Goal: Task Accomplishment & Management: Manage account settings

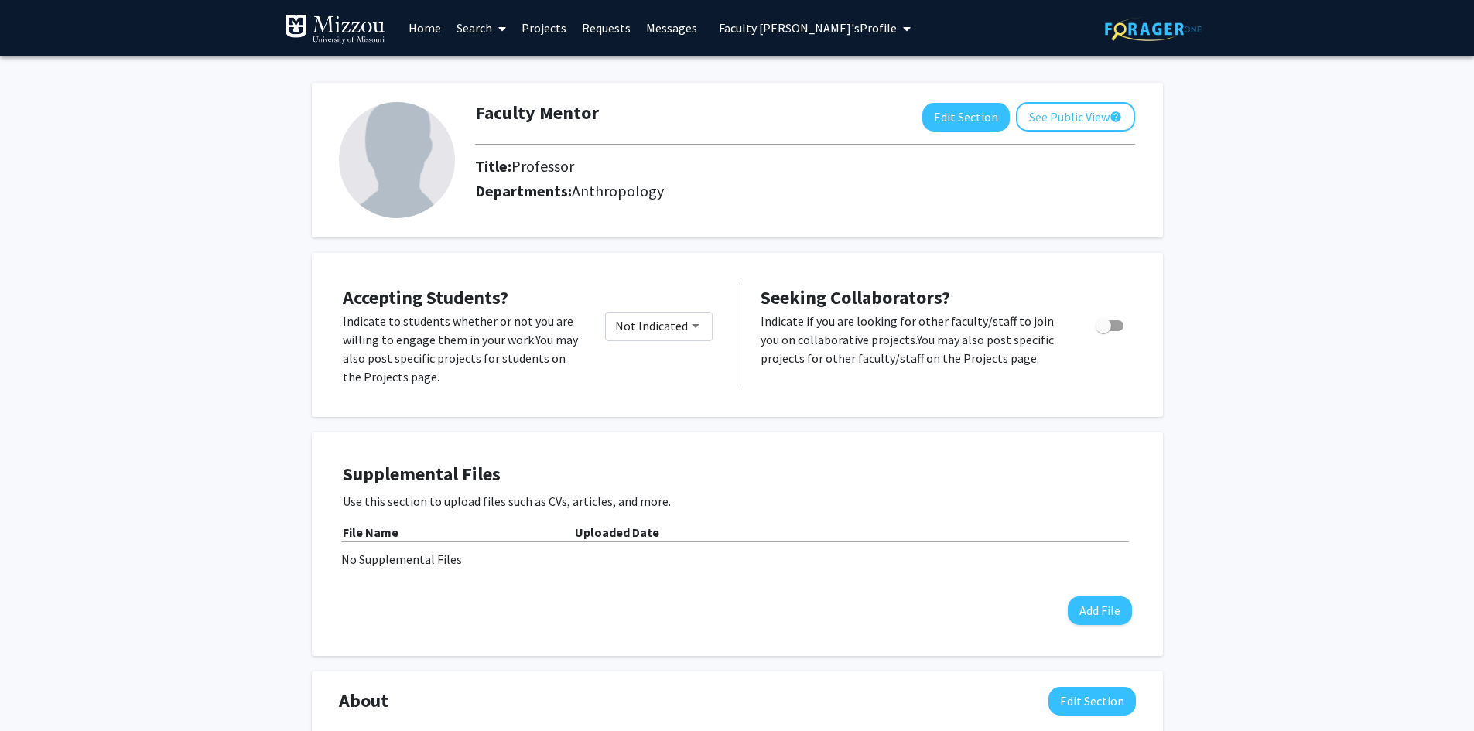
click at [783, 29] on span "Faculty [PERSON_NAME]'s Profile" at bounding box center [808, 27] width 178 height 15
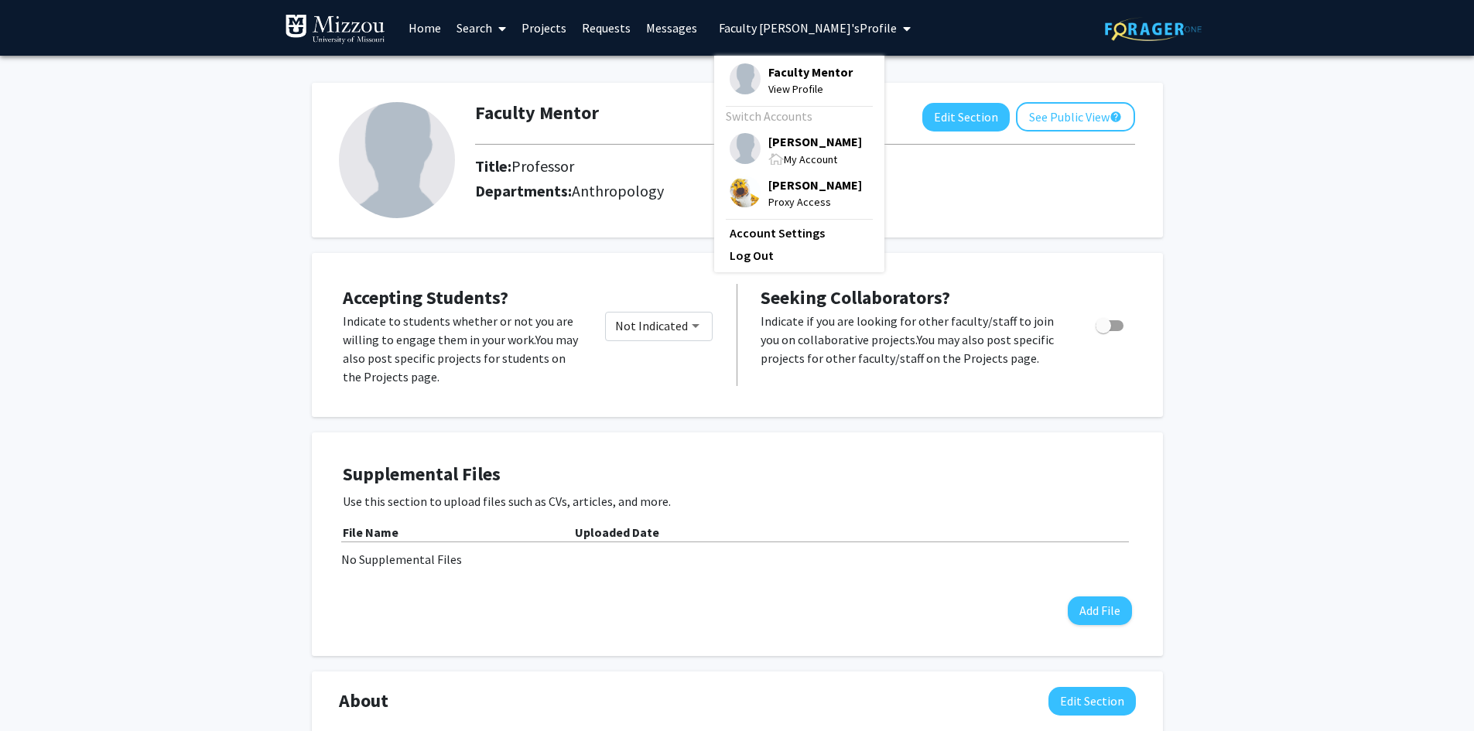
click at [790, 186] on span "[PERSON_NAME]" at bounding box center [815, 184] width 94 height 17
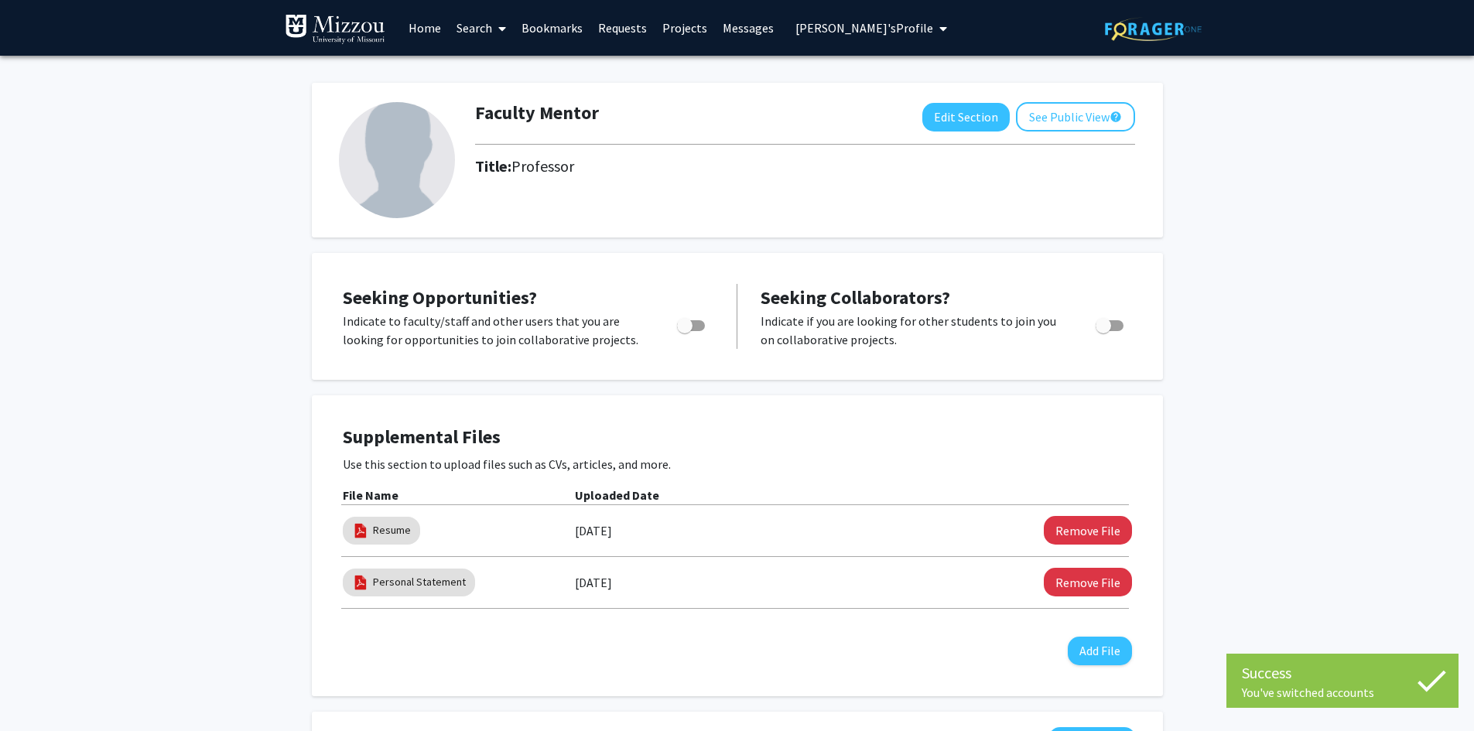
checkbox input "true"
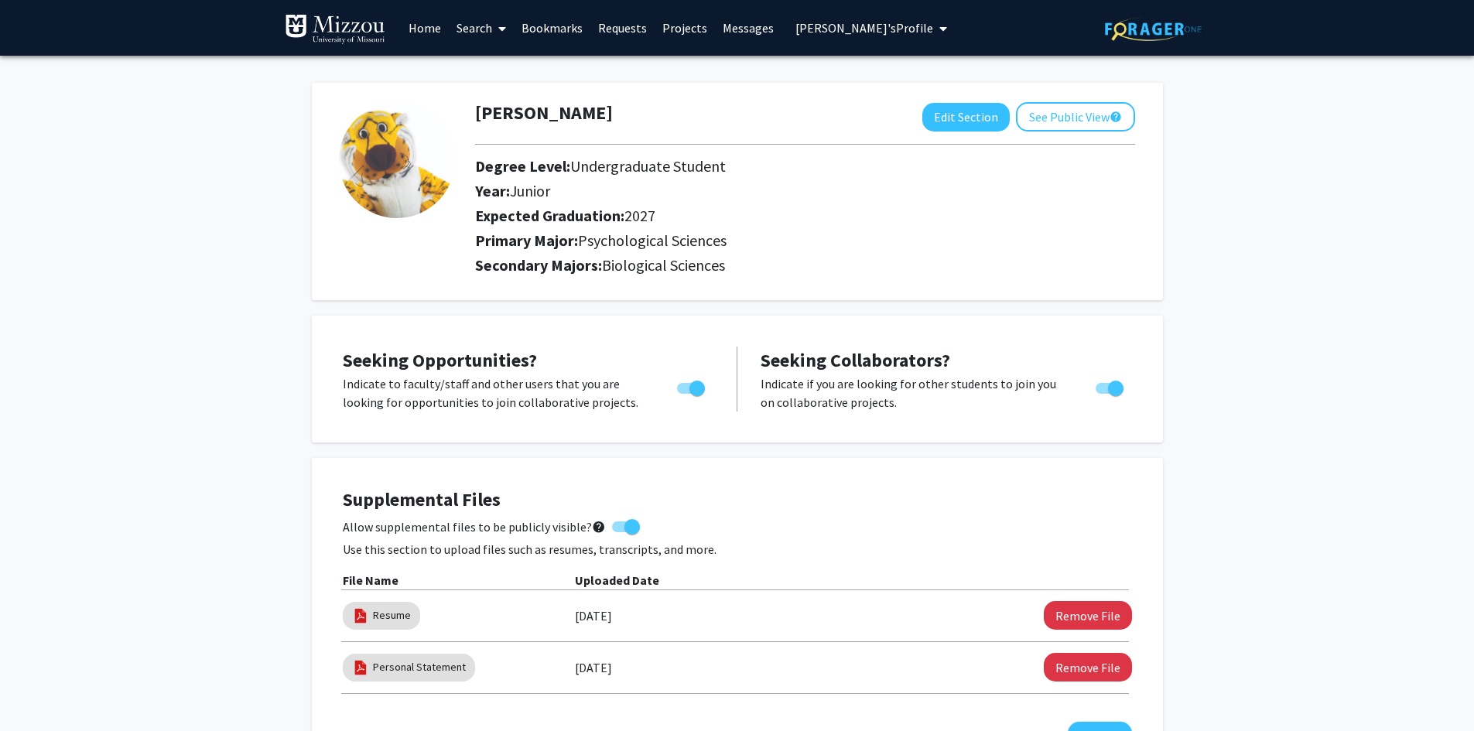
click at [463, 33] on link "Search" at bounding box center [481, 28] width 65 height 54
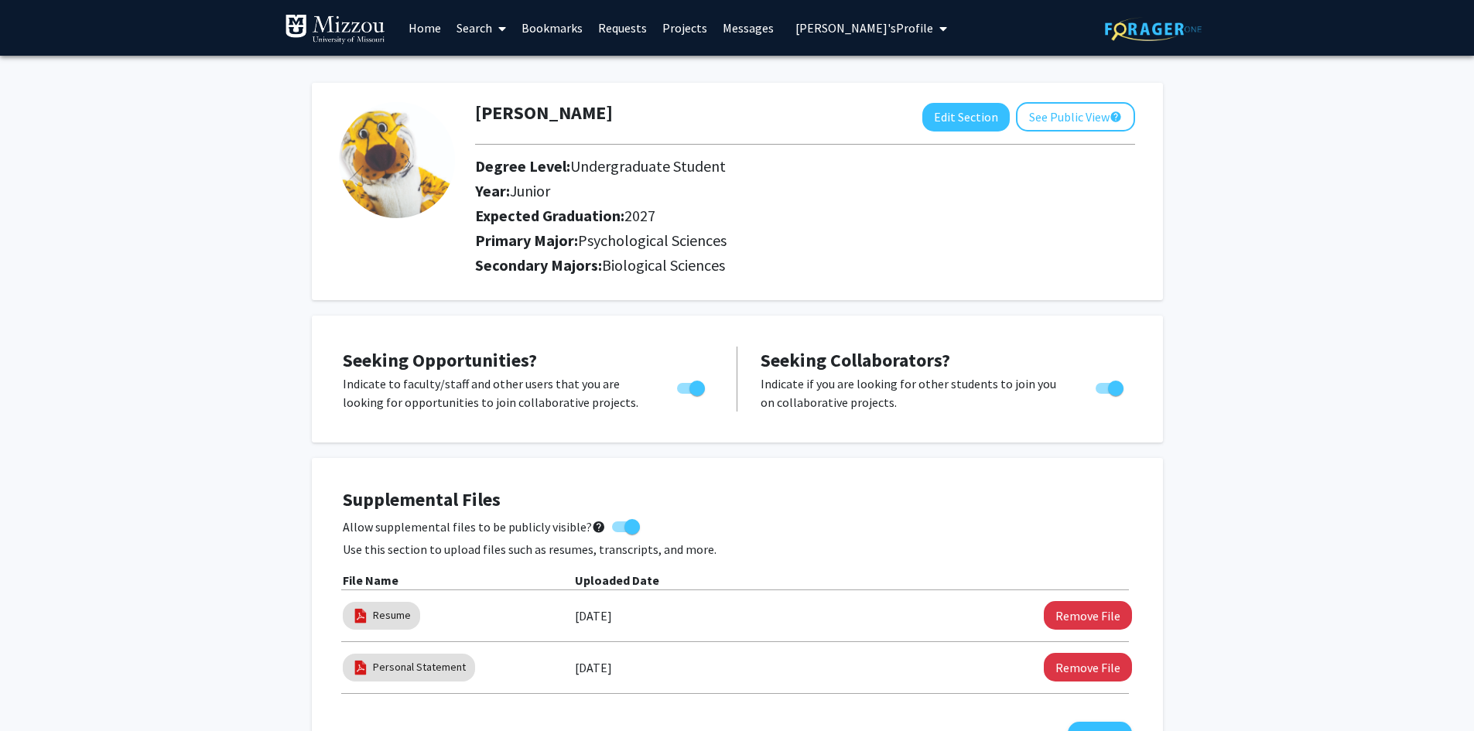
click at [673, 30] on link "Projects" at bounding box center [684, 28] width 60 height 54
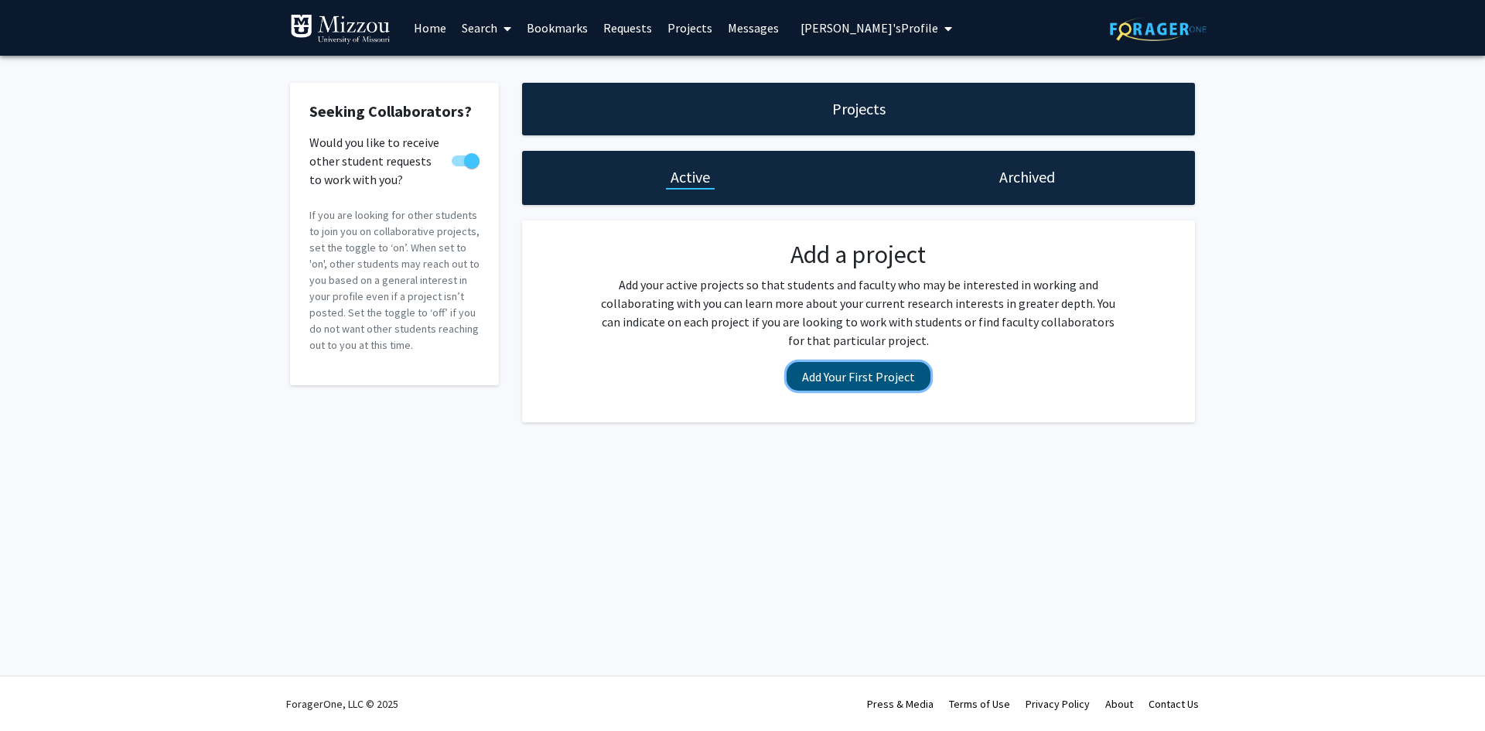
click at [872, 374] on button "Add Your First Project" at bounding box center [859, 376] width 144 height 29
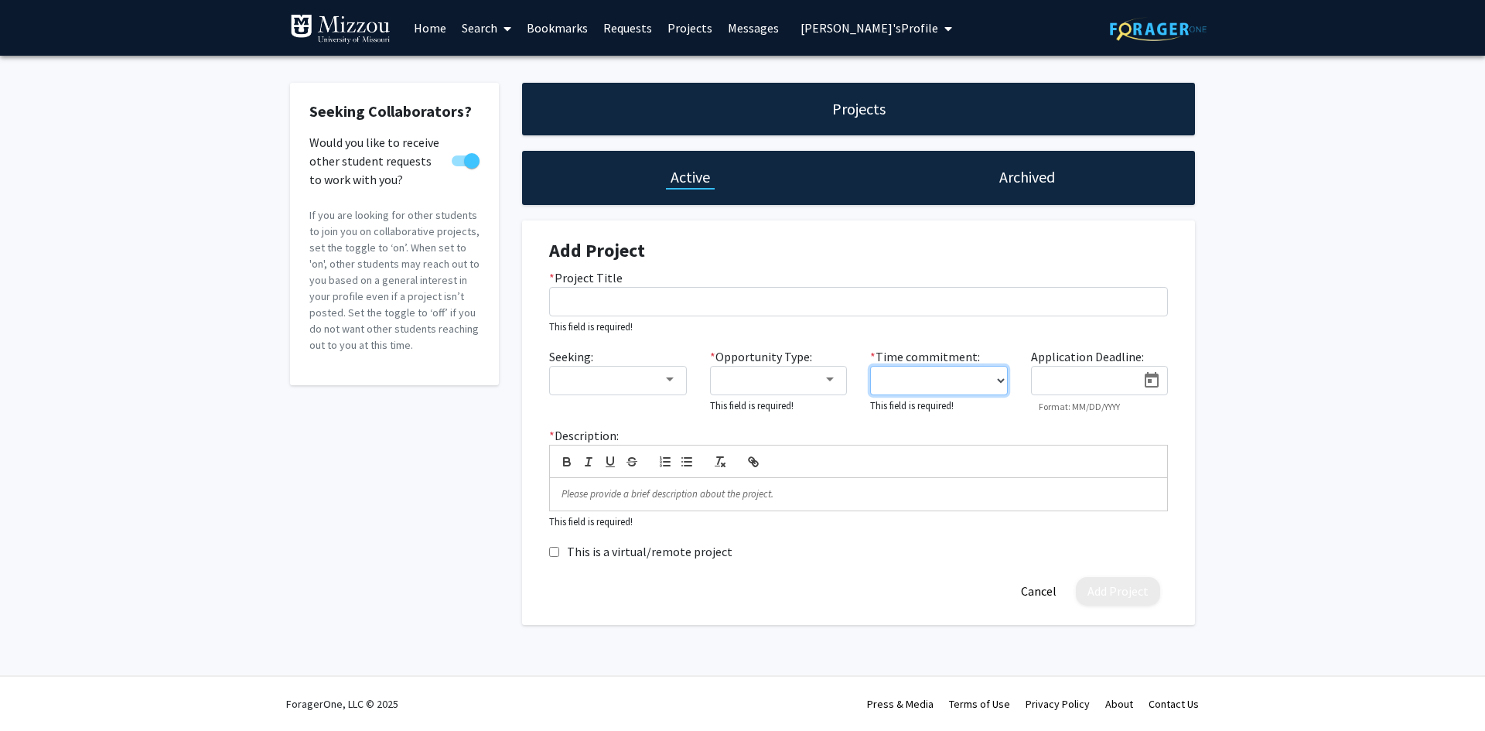
click at [882, 373] on select "0 - 5 hours/week 5 - 10 hours/week 10 - 15 hours/week 15 - 20 hours/week 20 - 3…" at bounding box center [939, 380] width 138 height 29
click at [867, 31] on span "[PERSON_NAME]'s Profile" at bounding box center [870, 27] width 138 height 15
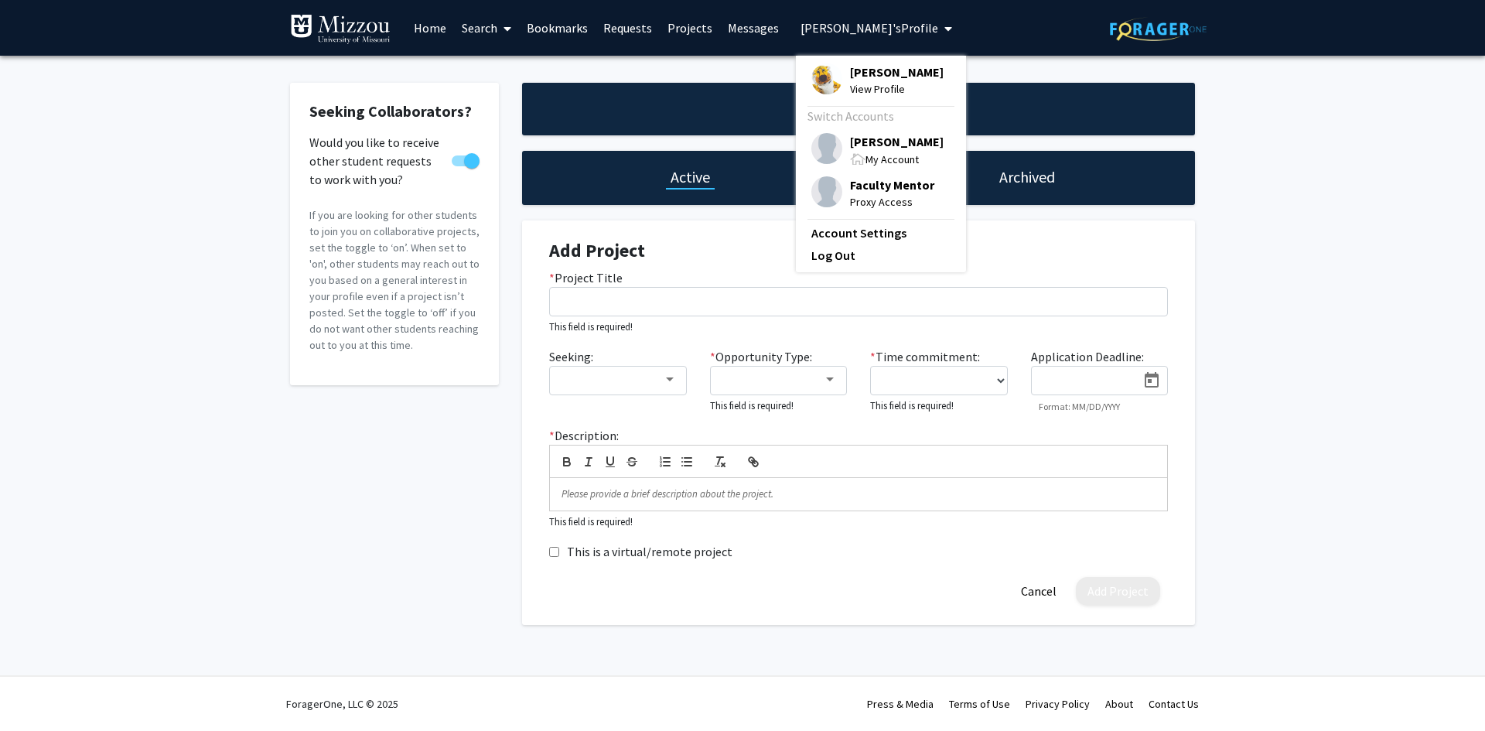
click at [861, 147] on span "[PERSON_NAME]" at bounding box center [897, 141] width 94 height 17
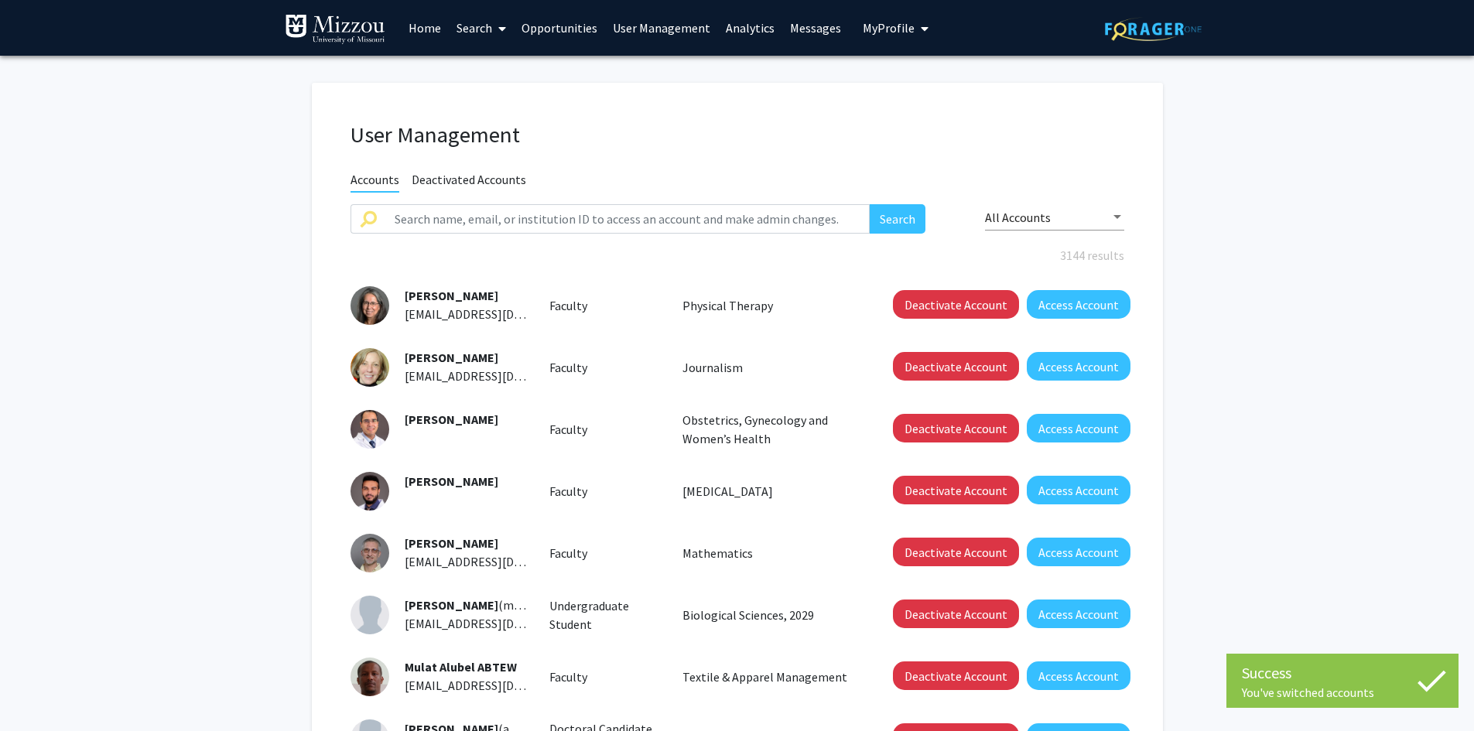
click at [1314, 148] on fg-user-management "User Management Accounts Deactivated Accounts Search All Accounts 3144 results …" at bounding box center [737, 547] width 1474 height 983
